Goal: Task Accomplishment & Management: Complete application form

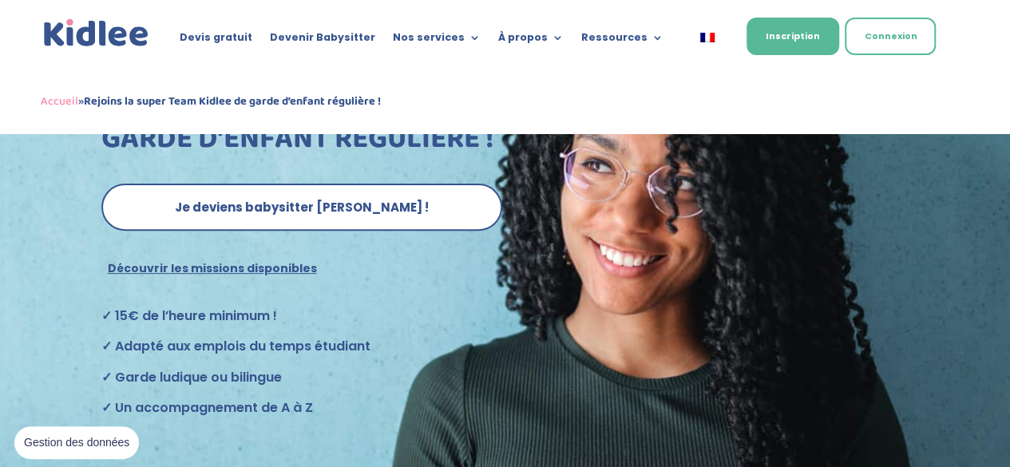
scroll to position [171, 0]
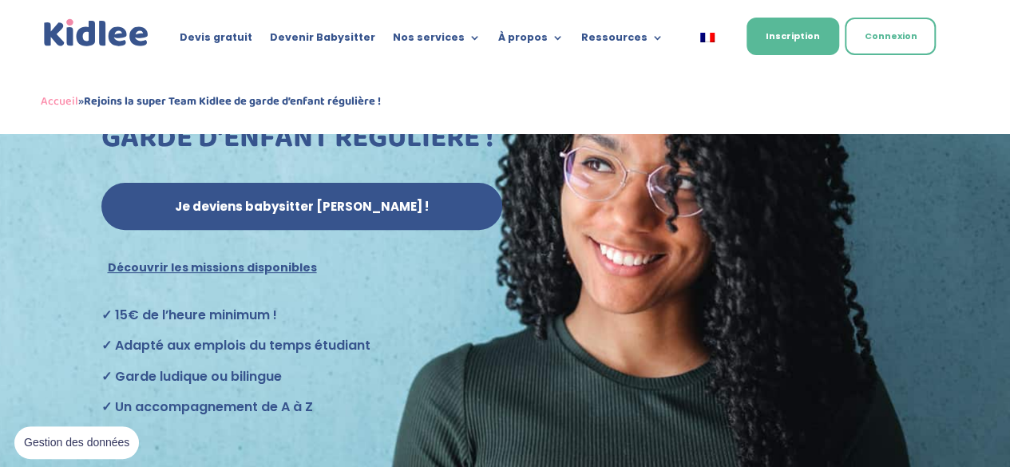
click at [421, 207] on link "Je deviens babysitter Kidlee !" at bounding box center [301, 207] width 401 height 48
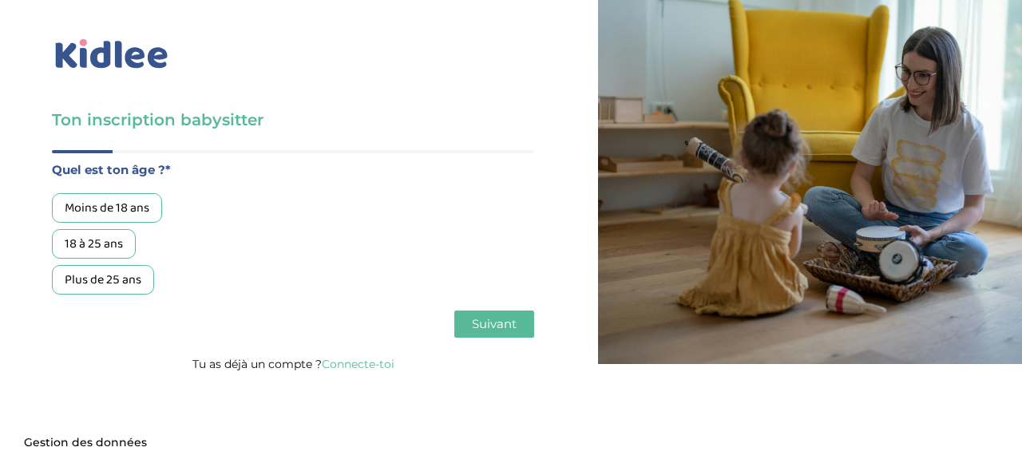
click at [115, 243] on div "18 à 25 ans" at bounding box center [94, 244] width 84 height 30
drag, startPoint x: 485, startPoint y: 346, endPoint x: 488, endPoint y: 334, distance: 11.6
click at [488, 334] on div "Quel est ton âge ?* Moins de 18 ans 18 à 25 ans Plus de 25 ans As tu tes dispon…" at bounding box center [293, 252] width 482 height 204
click at [488, 334] on button "Suivant" at bounding box center [494, 323] width 80 height 27
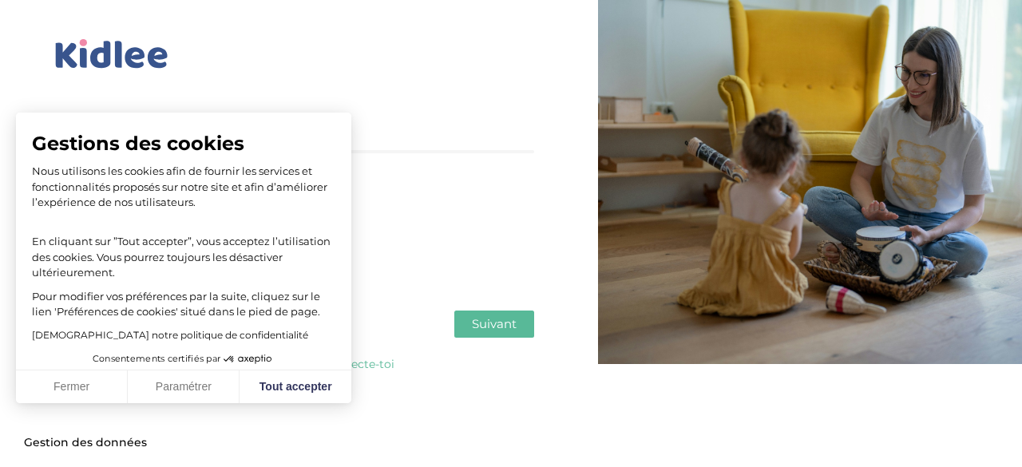
click at [487, 334] on button "Suivant" at bounding box center [494, 323] width 80 height 27
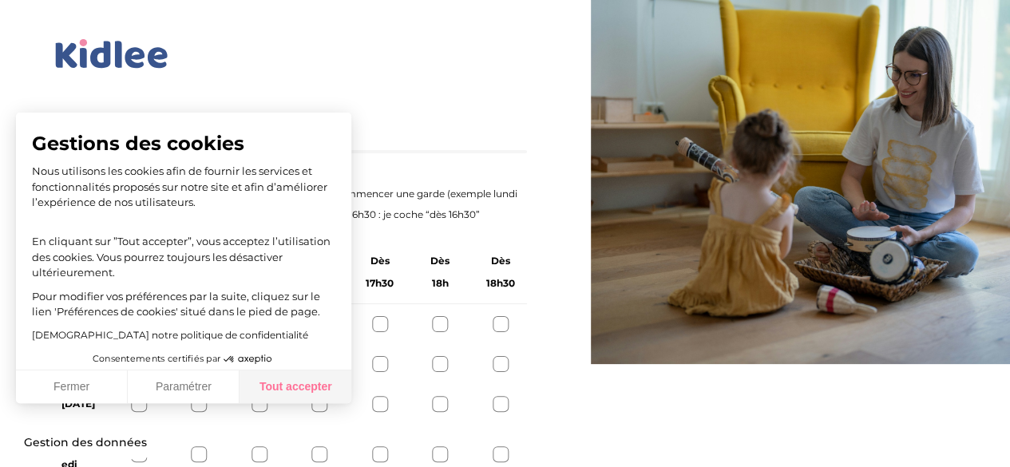
click at [315, 396] on button "Tout accepter" at bounding box center [295, 387] width 112 height 34
checkbox input "true"
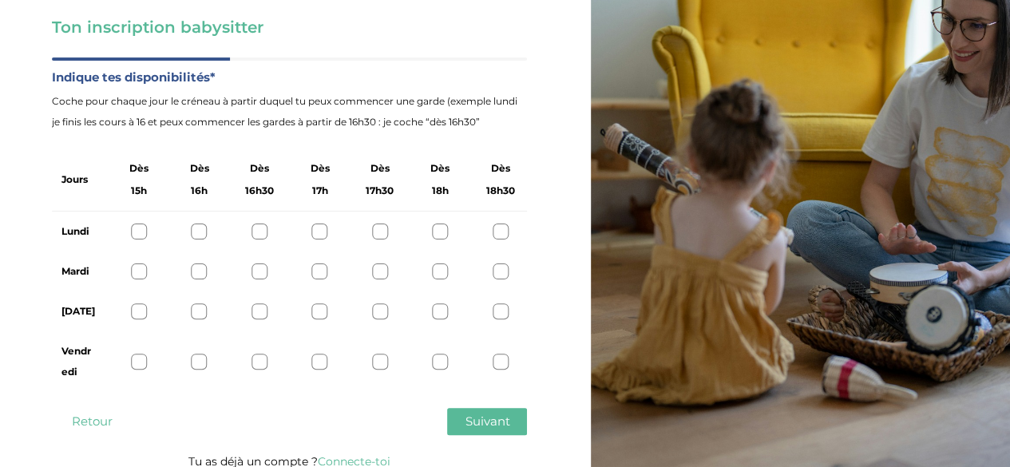
scroll to position [105, 0]
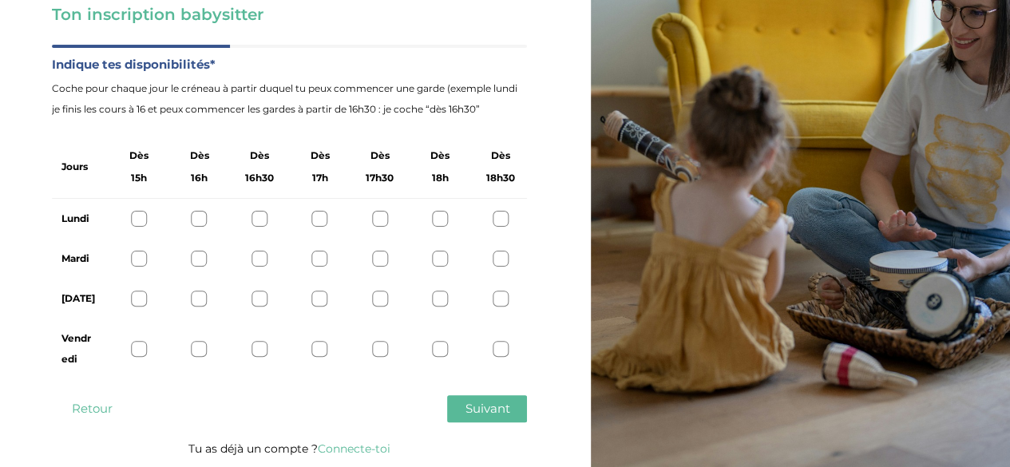
click at [131, 219] on div at bounding box center [139, 219] width 16 height 16
drag, startPoint x: 129, startPoint y: 266, endPoint x: 142, endPoint y: 260, distance: 13.9
click at [142, 260] on div "Mardi" at bounding box center [289, 259] width 475 height 40
click at [134, 262] on div at bounding box center [139, 259] width 16 height 16
click at [137, 288] on div "Jeudi" at bounding box center [289, 299] width 475 height 40
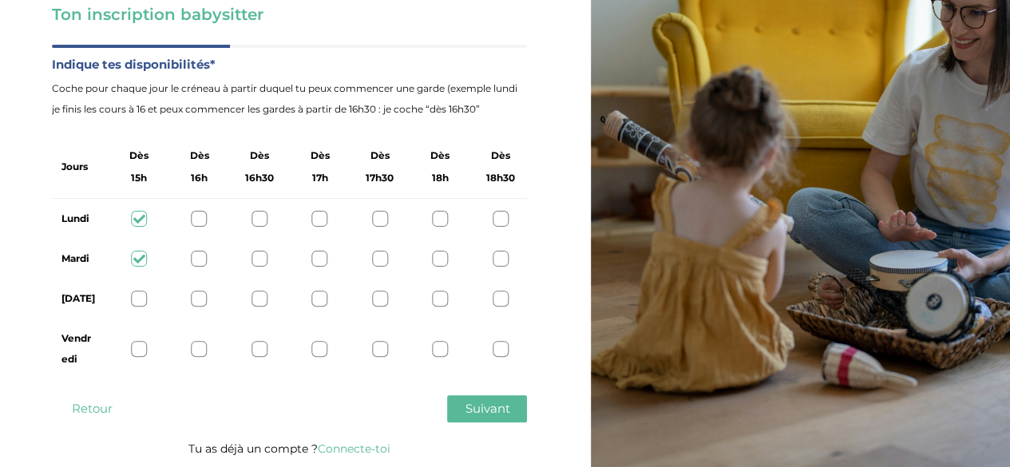
click at [139, 298] on div at bounding box center [139, 299] width 16 height 16
click at [139, 357] on div at bounding box center [139, 349] width 16 height 16
click at [470, 409] on span "Suivant" at bounding box center [487, 408] width 45 height 15
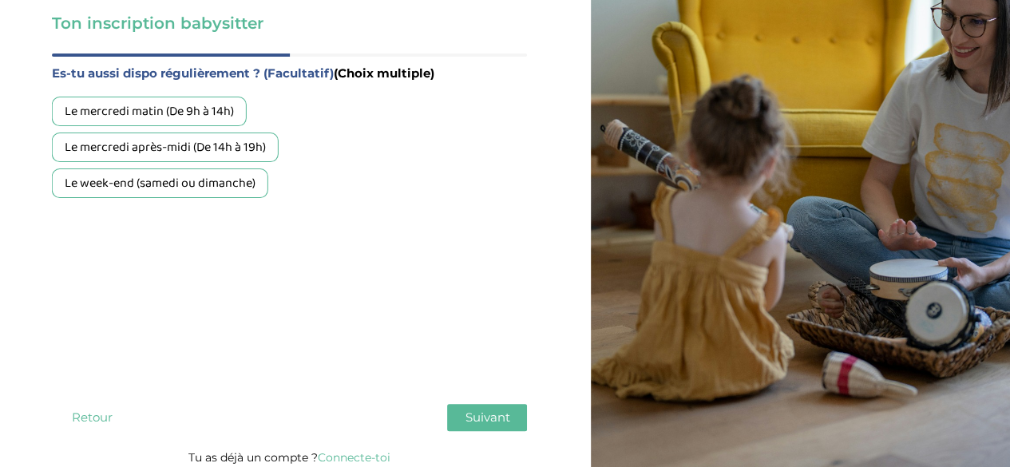
scroll to position [101, 0]
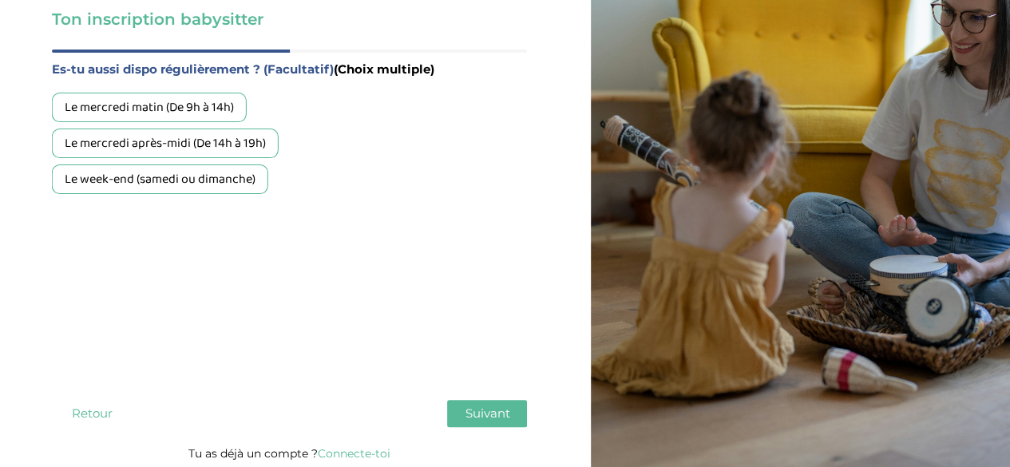
click at [176, 118] on div "Le mercredi matin (De 9h à 14h)" at bounding box center [149, 108] width 195 height 30
click at [174, 148] on div "Le mercredi après-midi (De 14h à 19h)" at bounding box center [165, 144] width 227 height 30
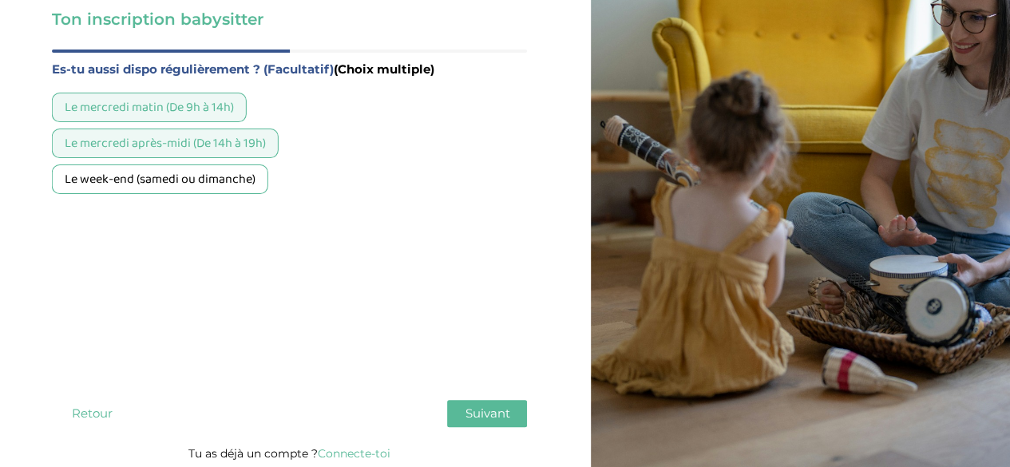
click at [172, 169] on div "Le week-end (samedi ou dimanche)" at bounding box center [160, 179] width 216 height 30
click at [485, 423] on button "Suivant" at bounding box center [487, 413] width 80 height 27
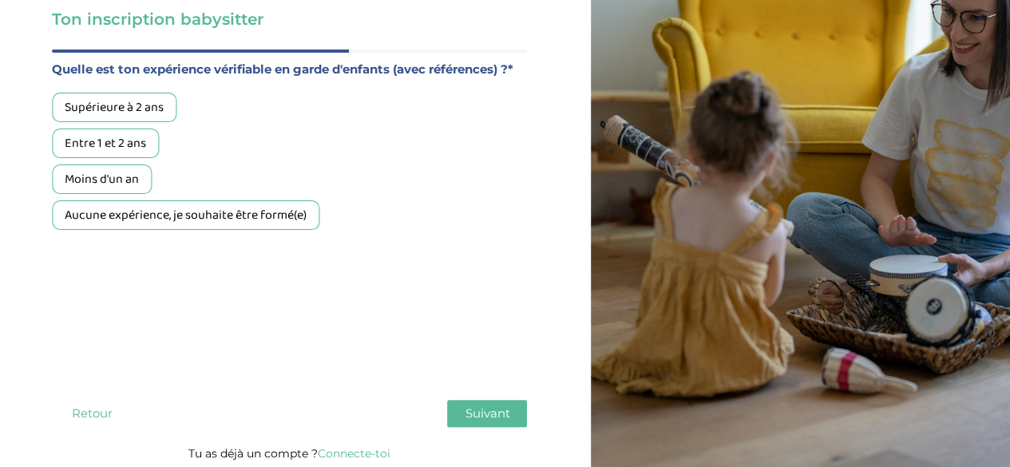
click at [120, 191] on div "Moins d'un an" at bounding box center [102, 179] width 100 height 30
click at [188, 210] on div "Aucune expérience, je souhaite être formé(e)" at bounding box center [185, 215] width 267 height 30
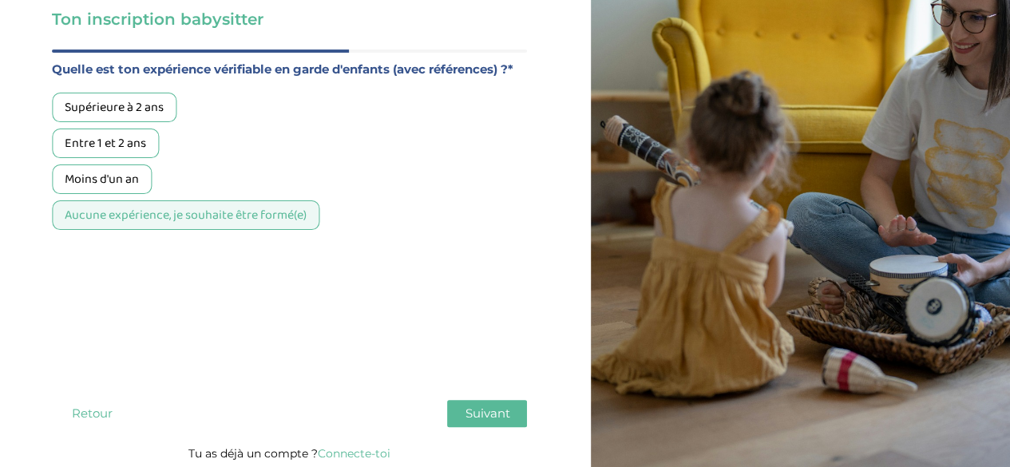
click at [484, 405] on button "Suivant" at bounding box center [487, 413] width 80 height 27
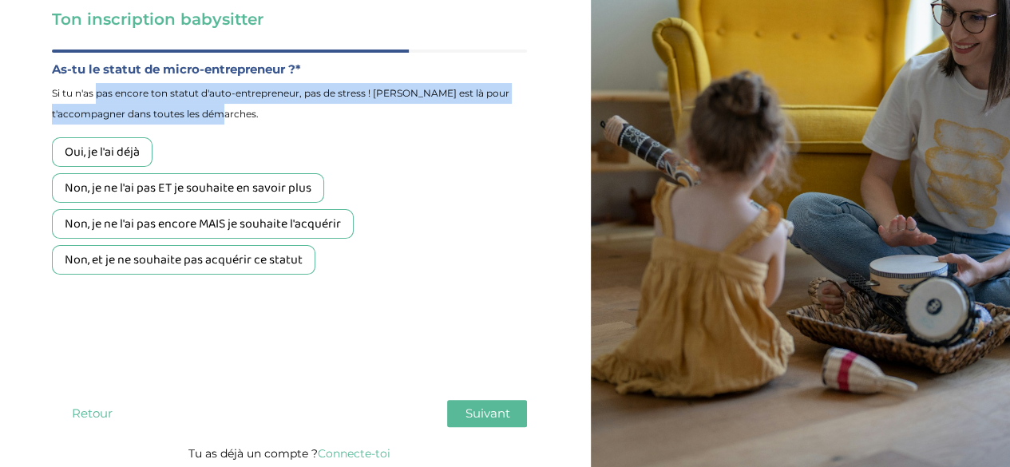
drag, startPoint x: 100, startPoint y: 95, endPoint x: 283, endPoint y: 105, distance: 183.0
click at [283, 105] on span "Si tu n'as pas encore ton statut d'auto-entrepreneur, pas de stress ! Kidlee es…" at bounding box center [289, 104] width 475 height 42
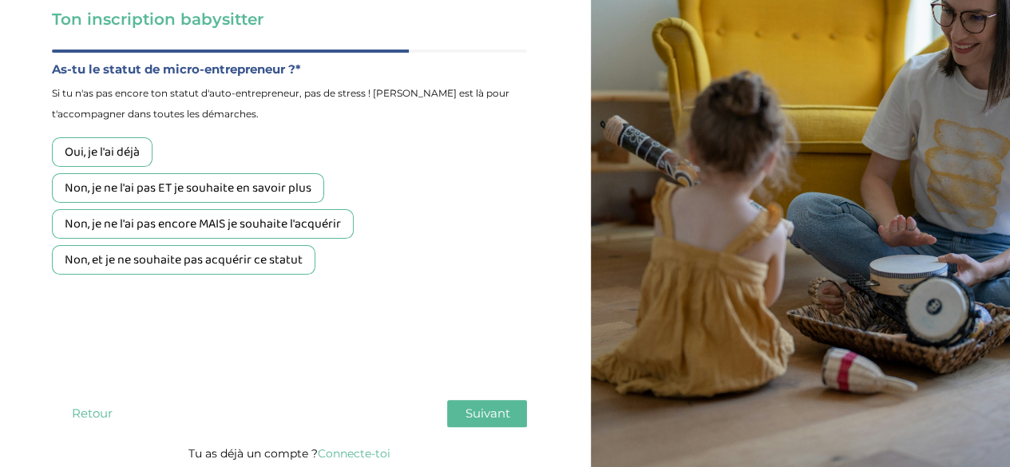
click at [217, 195] on div "Non, je ne l'ai pas ET je souhaite en savoir plus" at bounding box center [188, 188] width 272 height 30
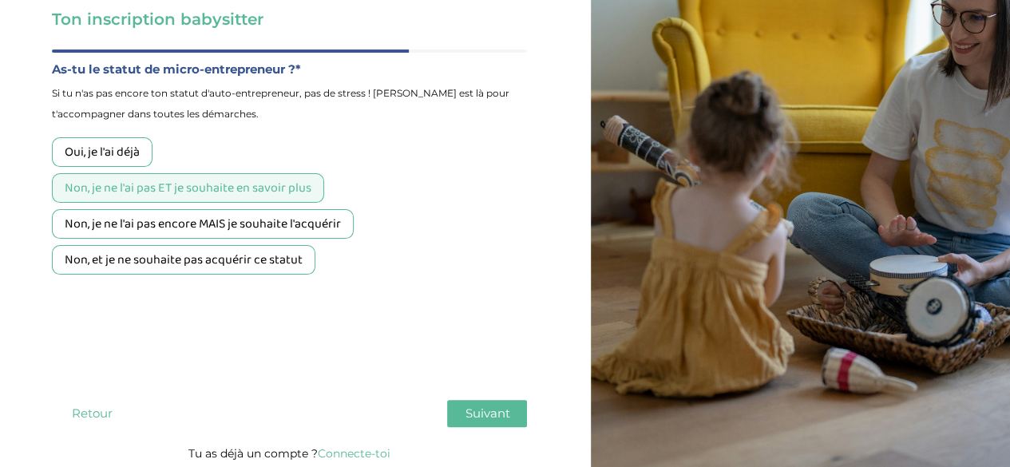
click at [494, 421] on button "Suivant" at bounding box center [487, 413] width 80 height 27
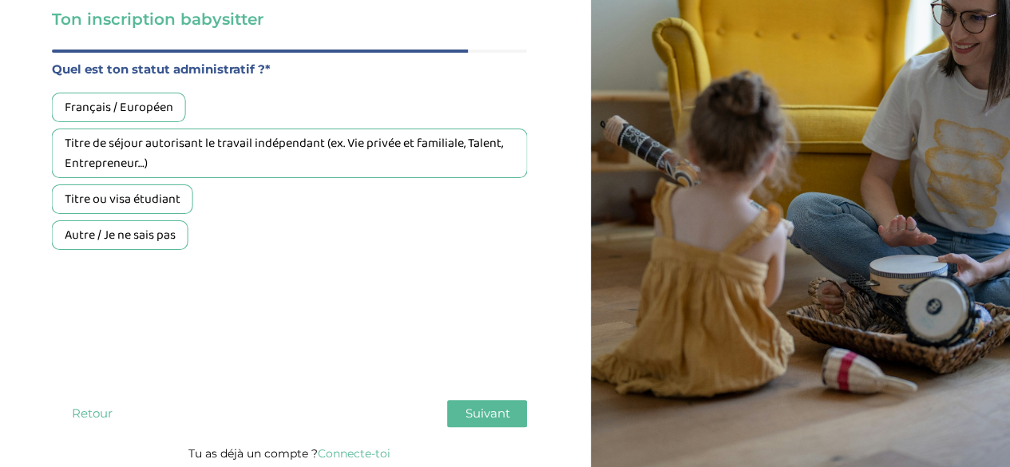
click at [166, 200] on div "Titre ou visa étudiant" at bounding box center [122, 199] width 141 height 30
click at [488, 421] on span "Suivant" at bounding box center [487, 412] width 45 height 15
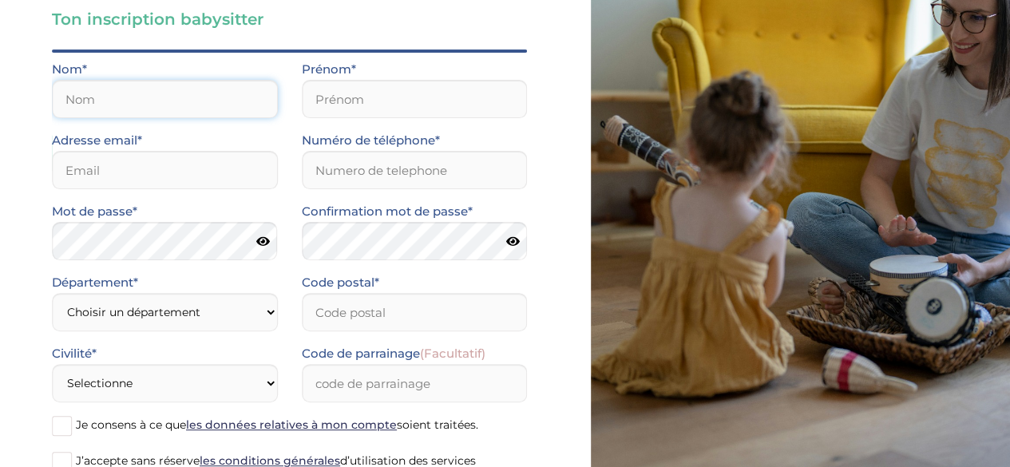
click at [219, 111] on input "text" at bounding box center [165, 99] width 226 height 38
type input "YAICI"
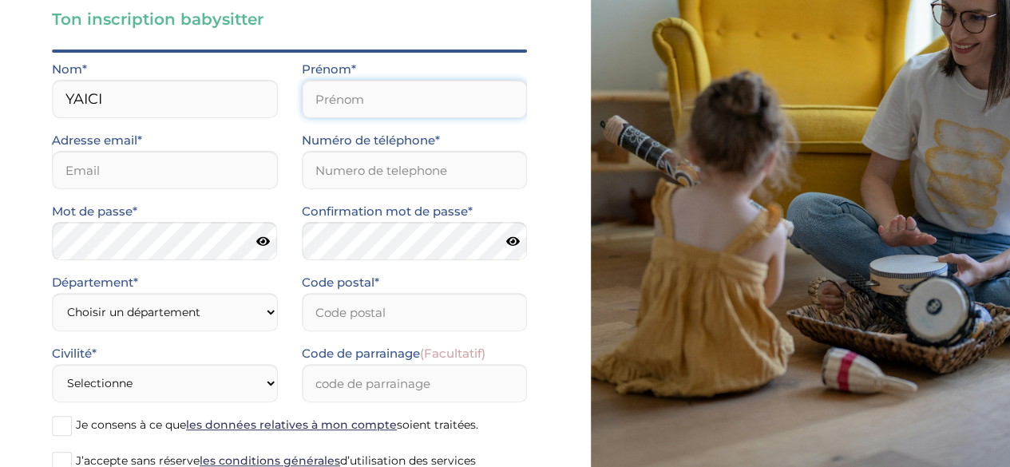
type input "Rania"
type input "yaiici.rania@gmail.com"
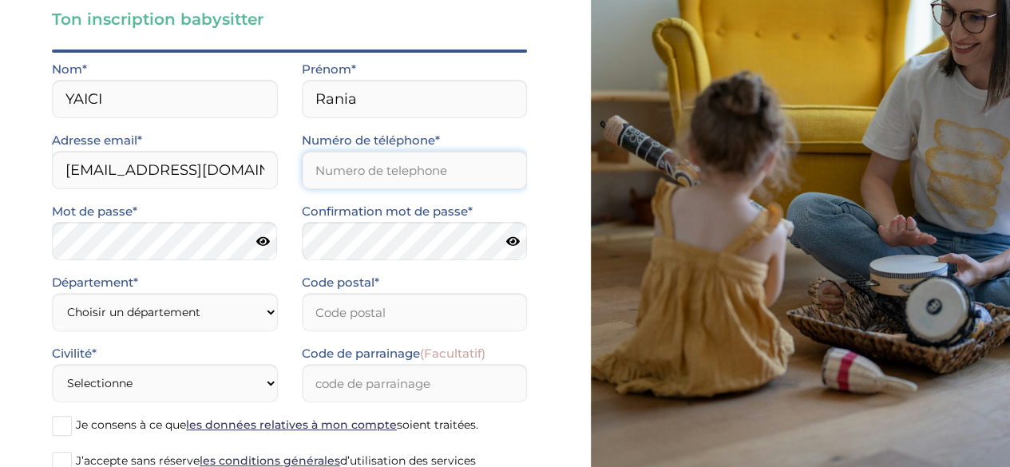
type input "0745591854"
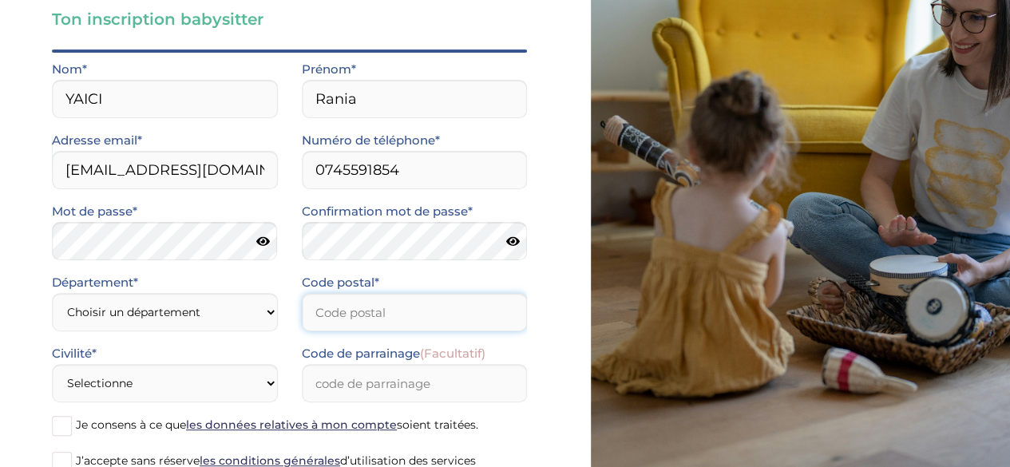
type input "75020"
click at [260, 244] on icon at bounding box center [263, 241] width 14 height 12
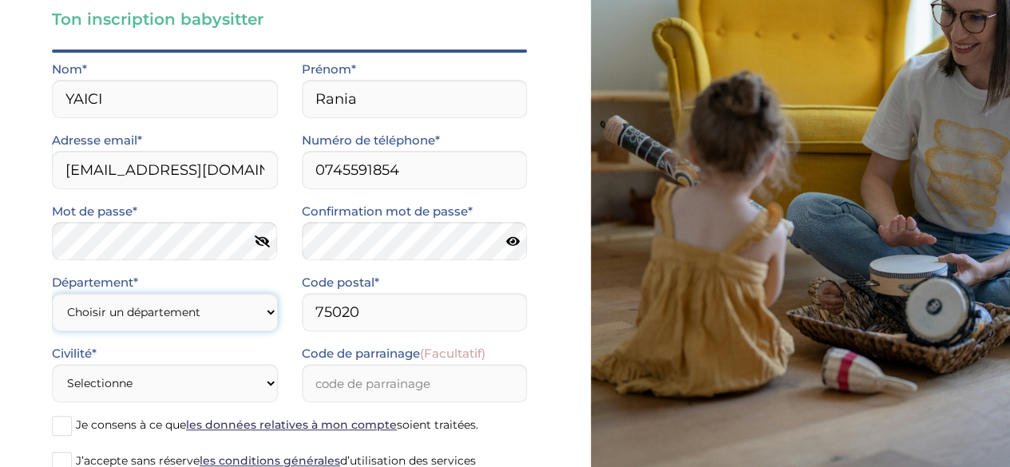
click at [184, 307] on select "Choisir un département Paris (75) Hauts-de-Seine (92) Yvelines (78) Val-de-Marn…" at bounding box center [165, 312] width 226 height 38
select select "78"
click at [52, 293] on select "Choisir un département Paris (75) Hauts-de-Seine (92) Yvelines (78) Val-de-Marn…" at bounding box center [165, 312] width 226 height 38
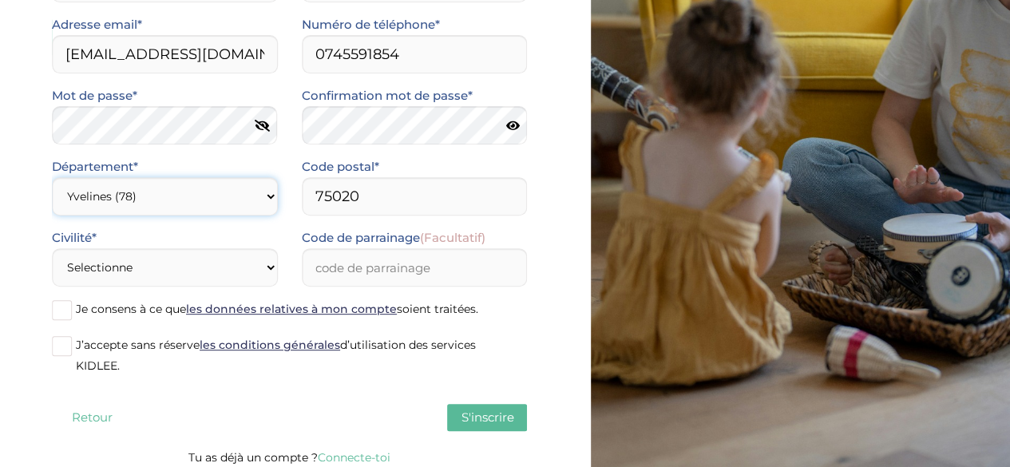
scroll to position [217, 0]
click at [181, 261] on select "Selectionne Mr Mme" at bounding box center [165, 266] width 226 height 38
select select "1"
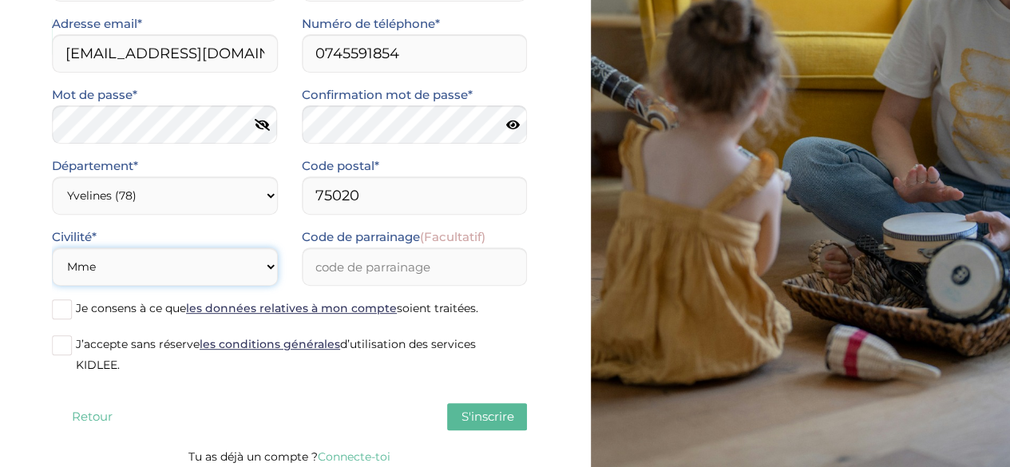
click at [52, 247] on select "Selectionne Mr Mme" at bounding box center [165, 266] width 226 height 38
drag, startPoint x: 393, startPoint y: 190, endPoint x: 294, endPoint y: 192, distance: 99.0
click at [294, 192] on div "Code postal* 75020" at bounding box center [415, 191] width 250 height 71
type input "8"
type input "78000"
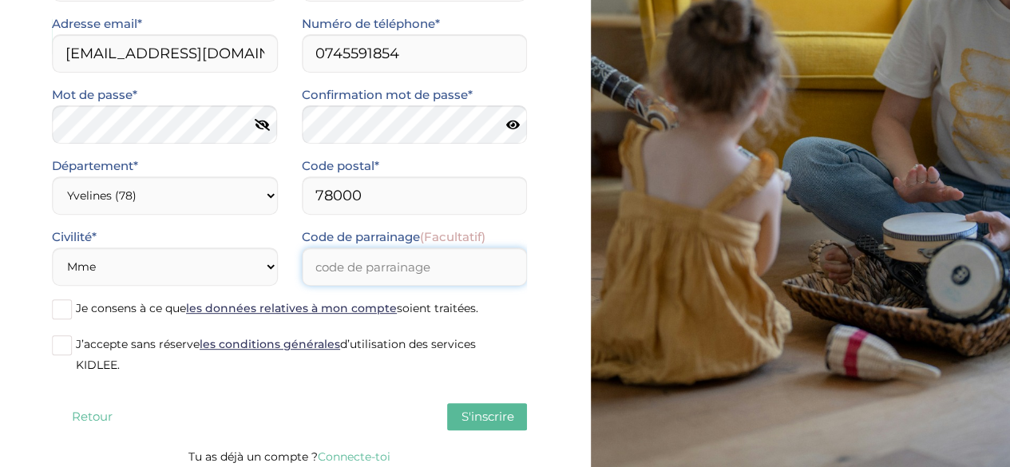
click at [367, 259] on input "Code de parrainage (Facultatif)" at bounding box center [415, 266] width 226 height 38
click at [62, 309] on span at bounding box center [62, 309] width 20 height 20
click at [0, 0] on input "Je consens à ce que les données relatives à mon compte soient traitées." at bounding box center [0, 0] width 0 height 0
click at [62, 350] on span at bounding box center [62, 345] width 20 height 20
click at [0, 0] on input "J’accepte sans réserve les conditions générales d’utilisation des services KIDL…" at bounding box center [0, 0] width 0 height 0
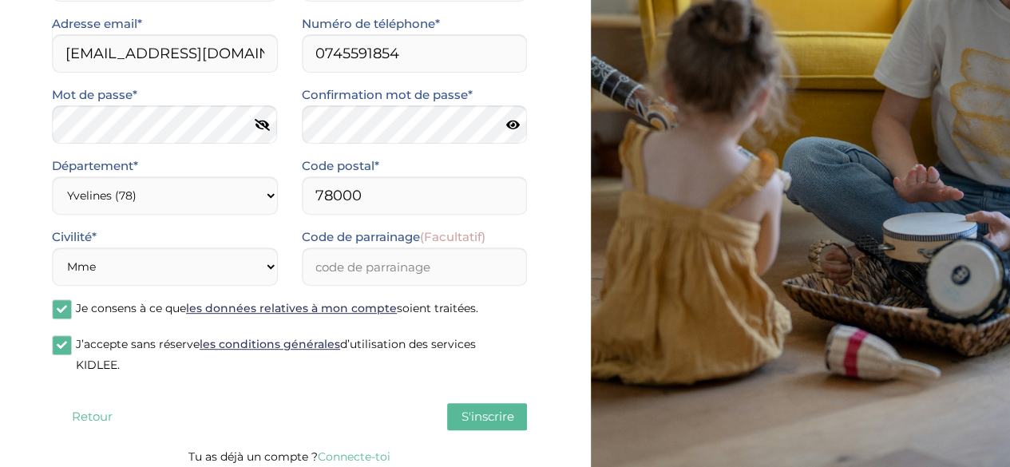
scroll to position [225, 0]
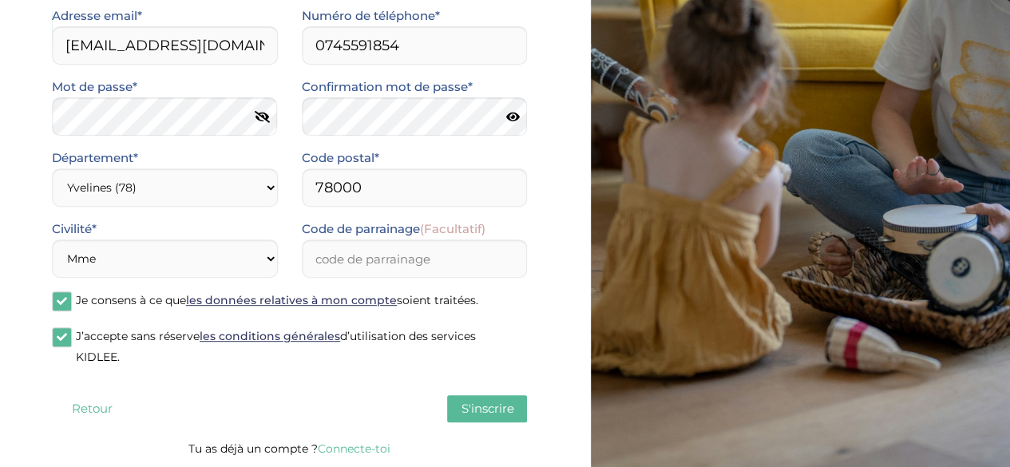
click at [466, 404] on span "S'inscrire" at bounding box center [487, 408] width 53 height 15
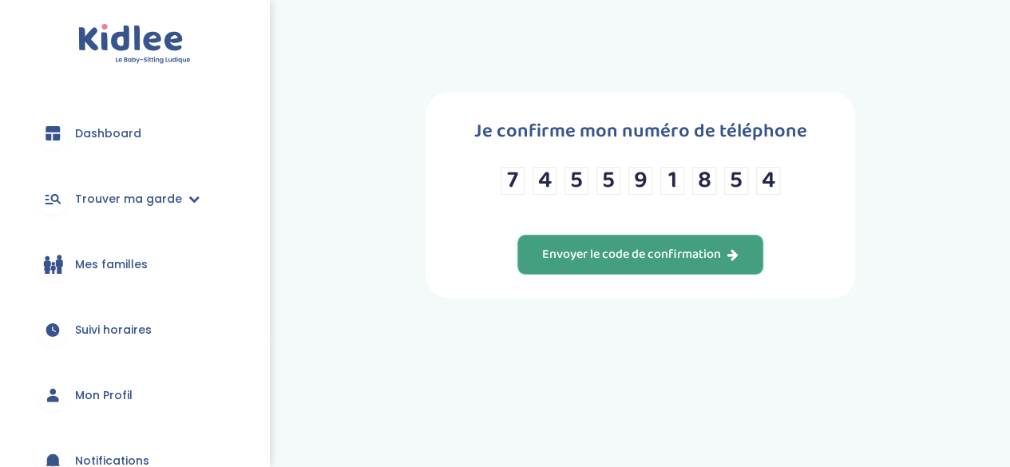
click at [756, 235] on button "Envoyer le code de confirmation" at bounding box center [640, 255] width 246 height 40
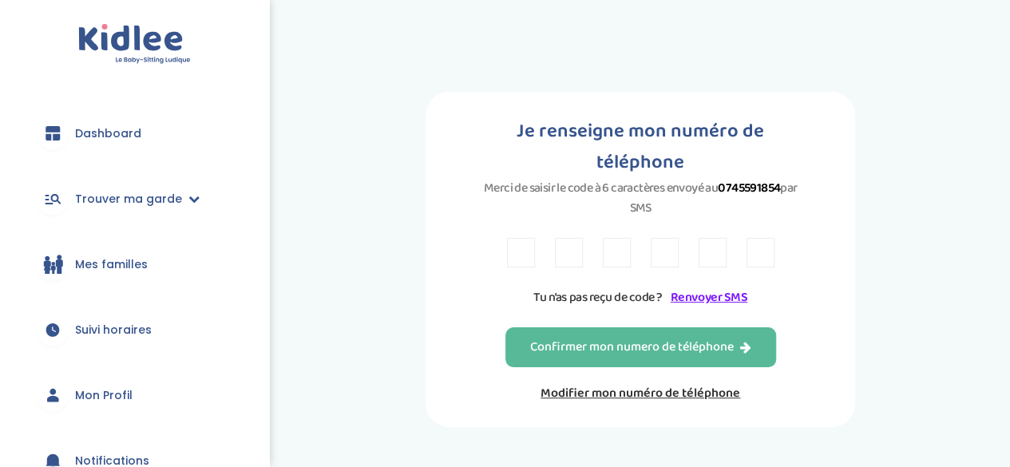
click at [511, 238] on input "text" at bounding box center [521, 253] width 28 height 30
type input "9"
type input "J"
type input "X"
type input "Z"
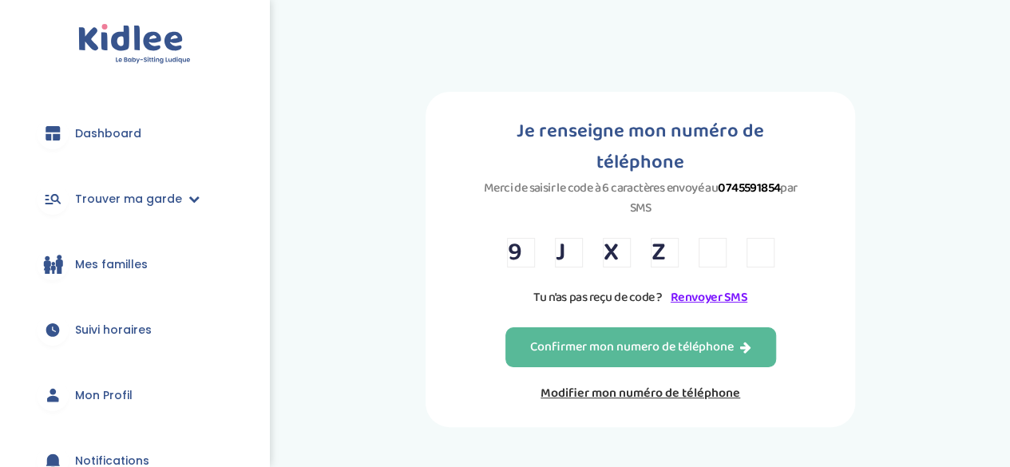
type input "7"
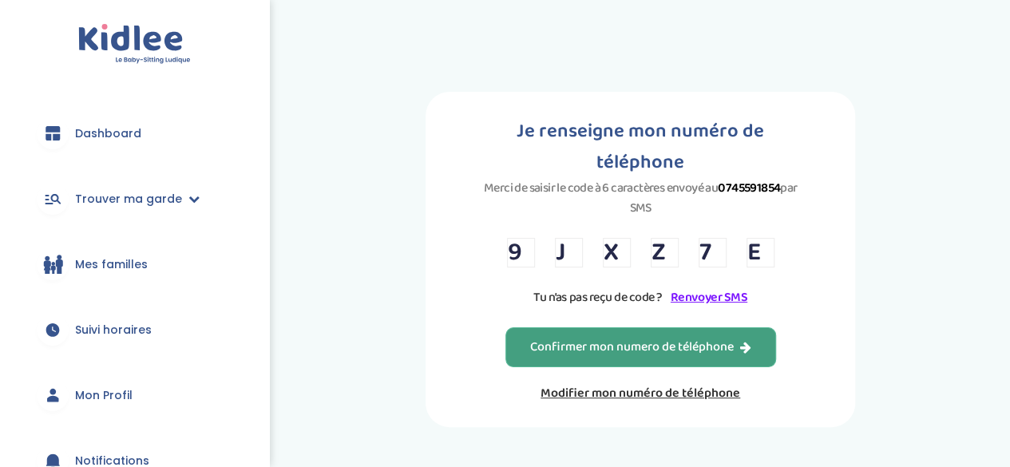
type input "E"
click at [615, 338] on div "Confirmer mon numero de téléphone" at bounding box center [640, 347] width 221 height 18
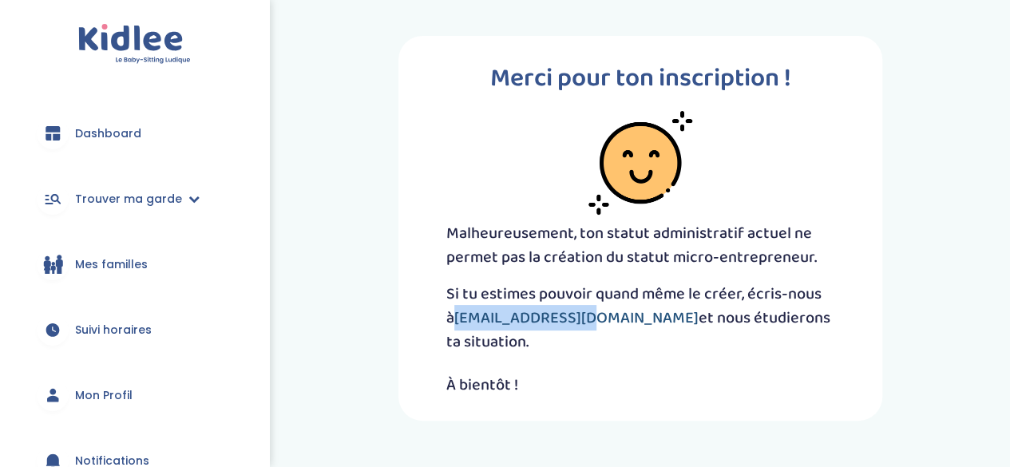
drag, startPoint x: 573, startPoint y: 314, endPoint x: 448, endPoint y: 321, distance: 125.5
click at [448, 321] on p "Si tu estimes pouvoir quand même le créer, écris-nous à [EMAIL_ADDRESS][DOMAIN_…" at bounding box center [640, 318] width 388 height 72
copy link "[EMAIL_ADDRESS][DOMAIN_NAME]"
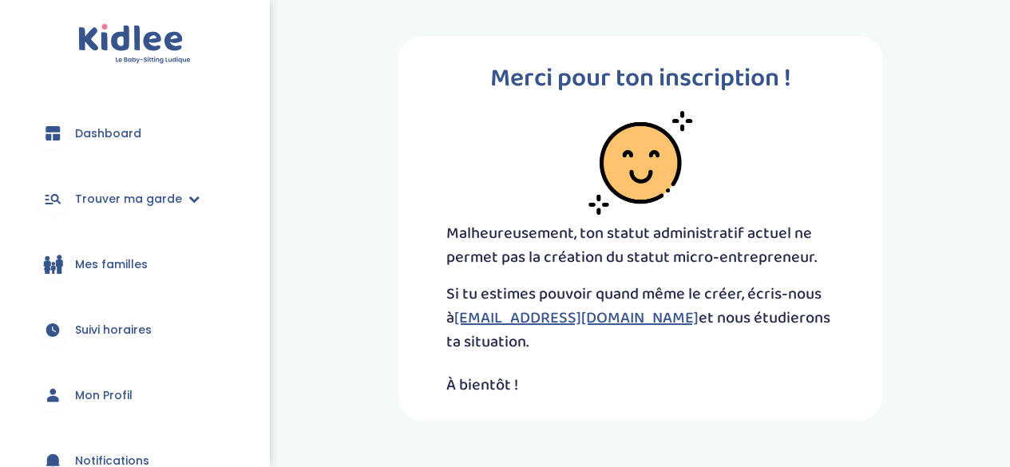
click at [553, 293] on p "Si tu estimes pouvoir quand même le créer, écris-nous à [EMAIL_ADDRESS][DOMAIN_…" at bounding box center [640, 318] width 388 height 72
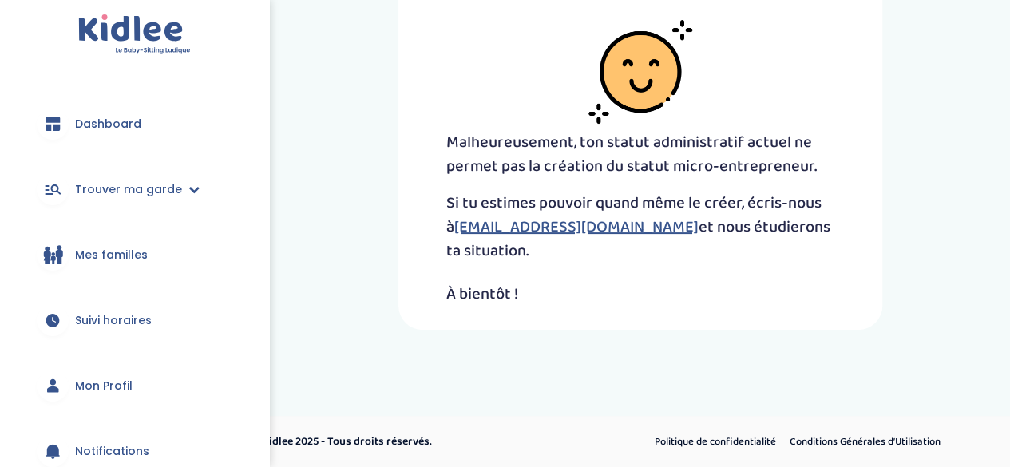
scroll to position [7, 0]
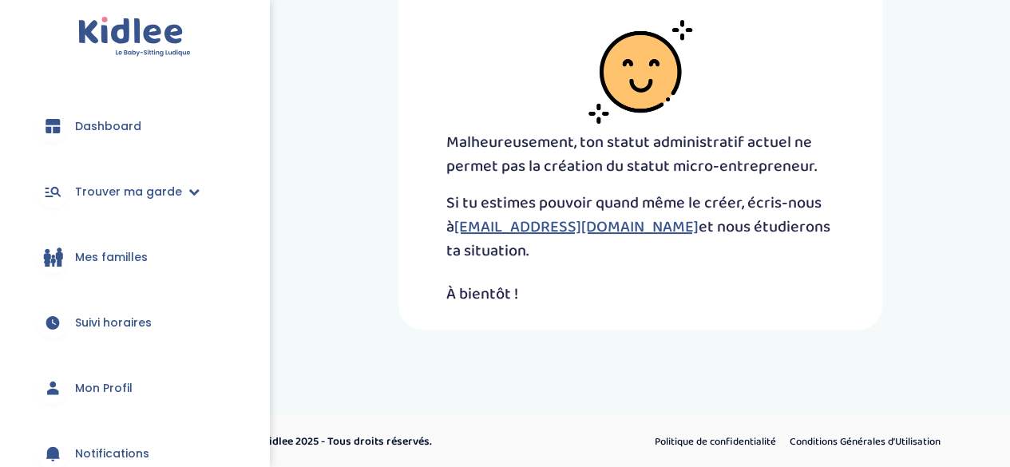
click at [113, 124] on span "Dashboard" at bounding box center [108, 126] width 66 height 17
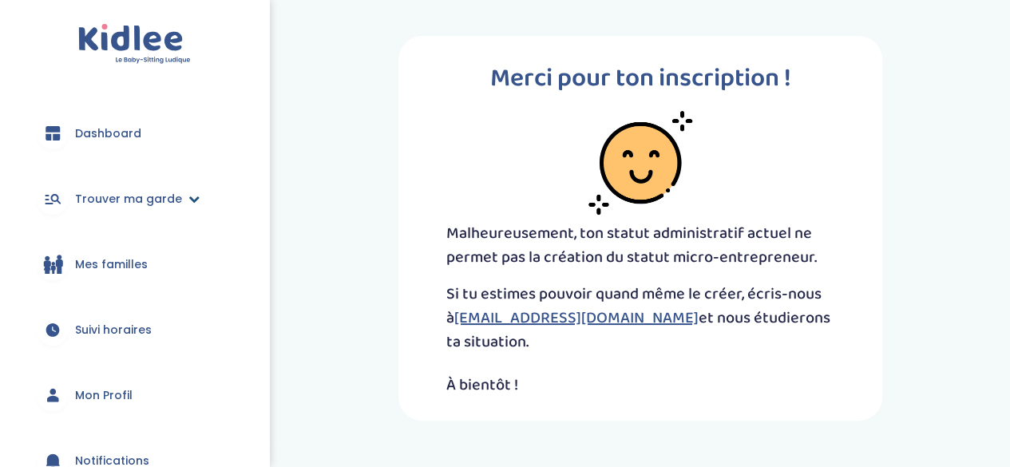
click at [175, 204] on span "Trouver ma garde" at bounding box center [128, 199] width 107 height 17
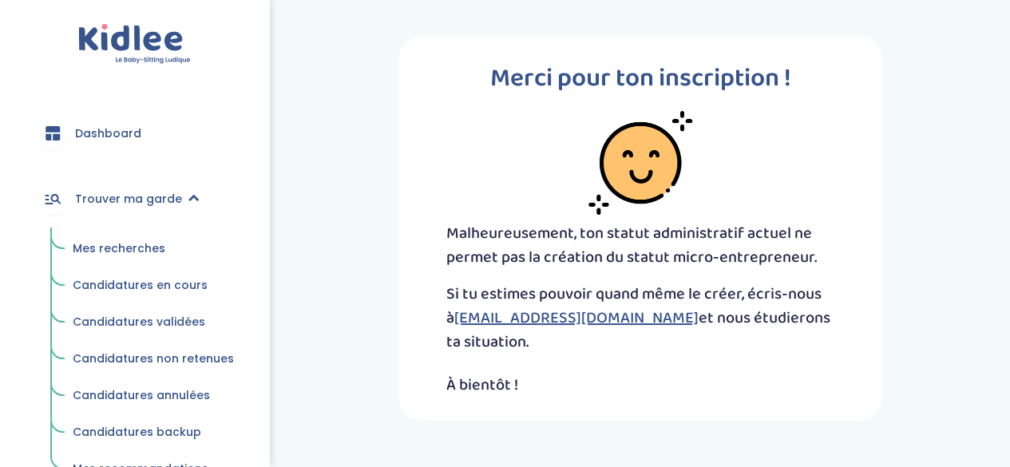
click at [144, 245] on span "Mes recherches" at bounding box center [119, 248] width 93 height 16
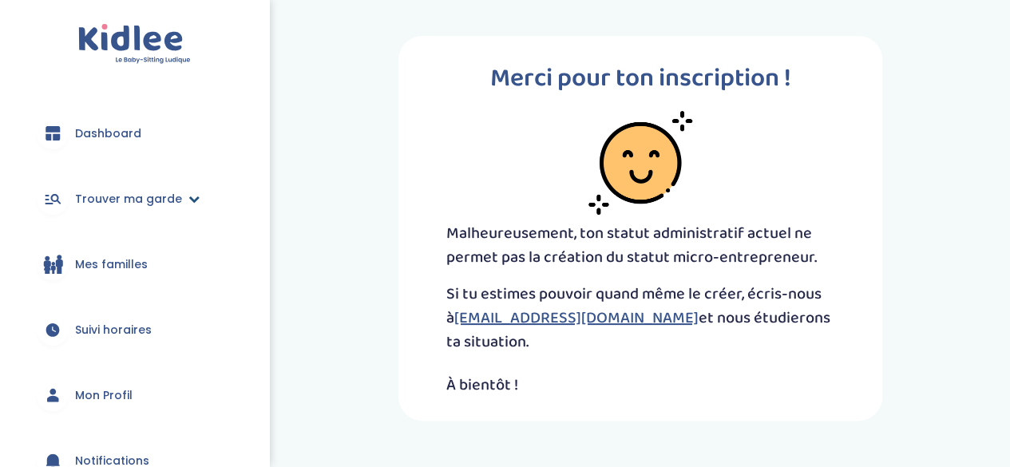
click at [182, 192] on link "Trouver ma garde" at bounding box center [134, 198] width 221 height 57
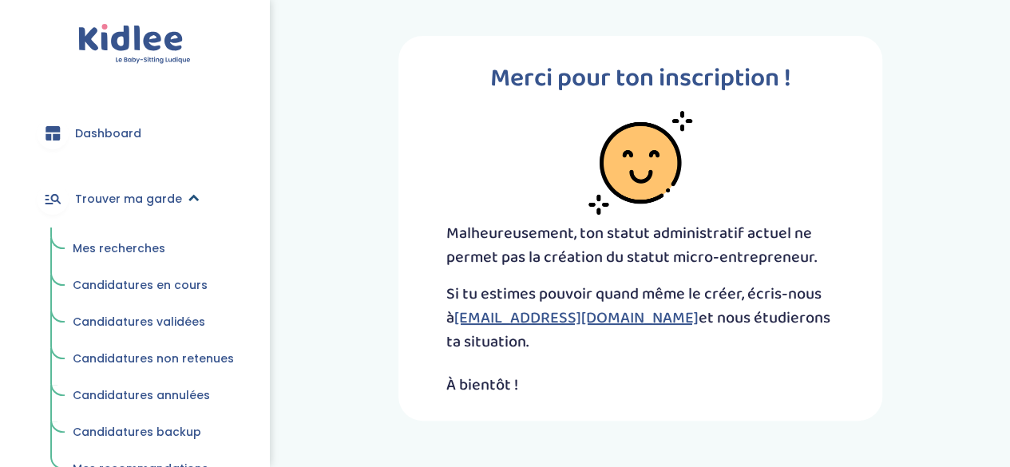
click at [192, 195] on icon at bounding box center [193, 198] width 11 height 11
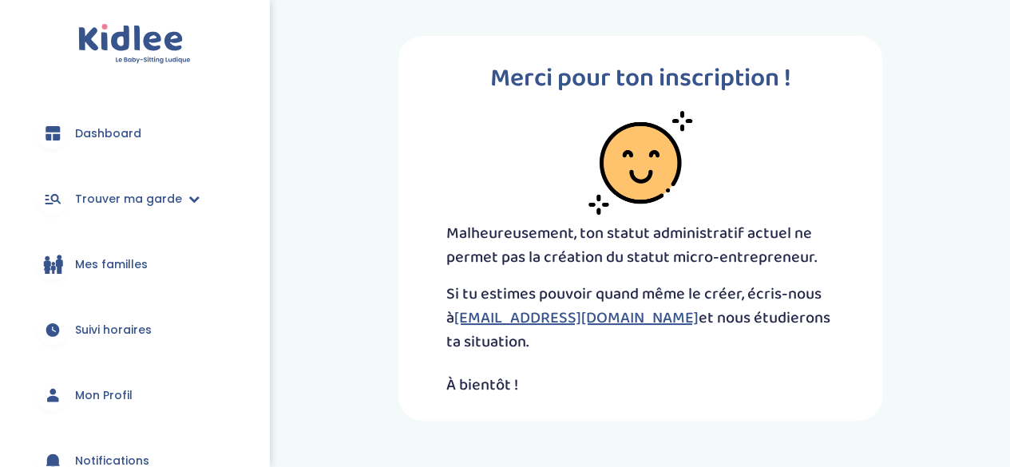
click at [118, 275] on link "Mes familles" at bounding box center [134, 263] width 221 height 57
click at [367, 235] on div "Merci pour ton inscription ! Malheureusement, ton statut administratif actuel n…" at bounding box center [640, 228] width 739 height 409
